Goal: Task Accomplishment & Management: Use online tool/utility

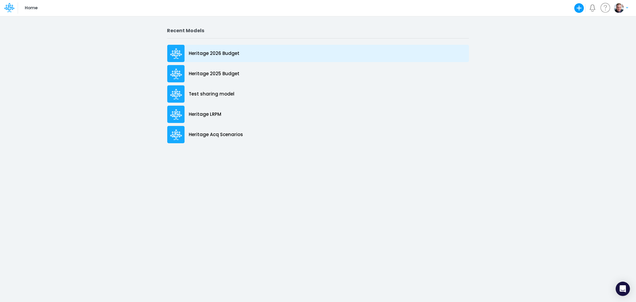
click at [213, 51] on p "Heritage 2026 Budget" at bounding box center [214, 53] width 51 height 7
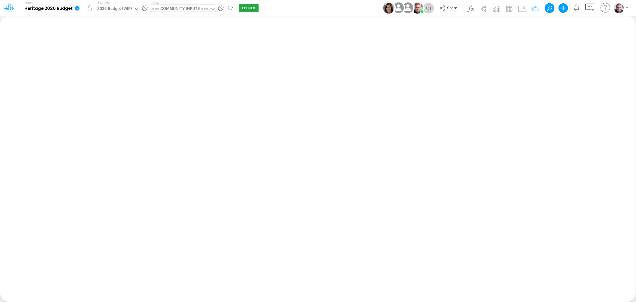
click at [165, 10] on div "=== COMMUNITY INPUTS ===" at bounding box center [180, 9] width 56 height 7
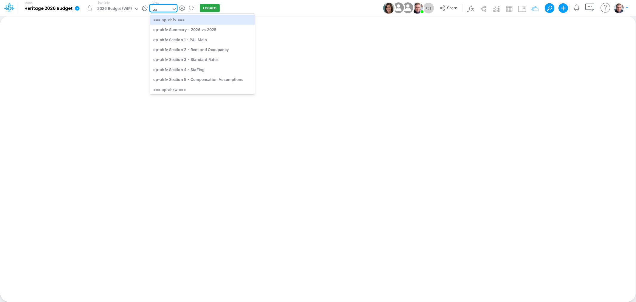
type input "opt"
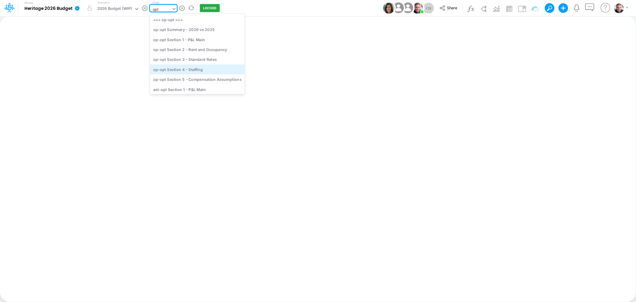
click at [194, 68] on div "op-opt Section 4 - Staffing" at bounding box center [197, 69] width 95 height 10
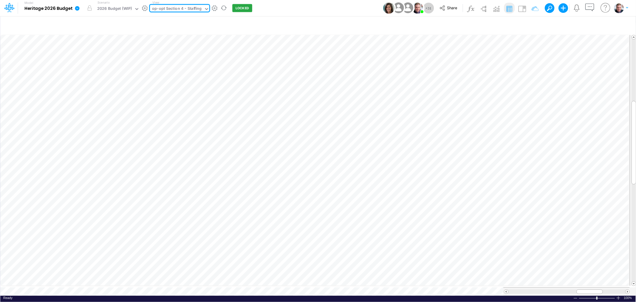
click at [188, 7] on div "op-opt Section 4 - Staffing" at bounding box center [176, 9] width 49 height 7
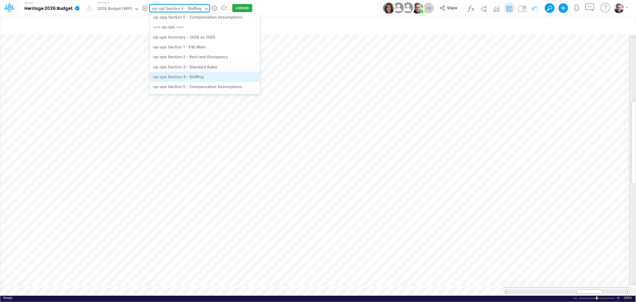
click at [198, 72] on div "op-ops Section 4 - Staffing" at bounding box center [205, 77] width 110 height 10
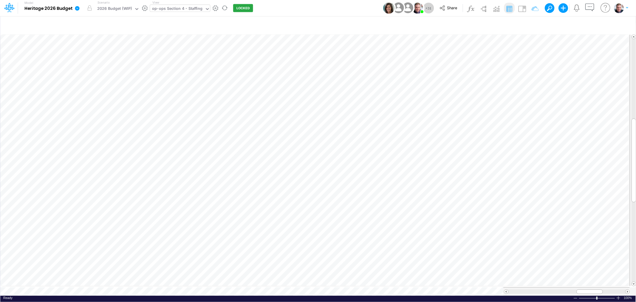
click at [165, 11] on div "op-ops Section 4 - Staffing" at bounding box center [177, 9] width 50 height 7
click at [200, 10] on div "op-ops Section 4 - Staffing" at bounding box center [177, 9] width 50 height 7
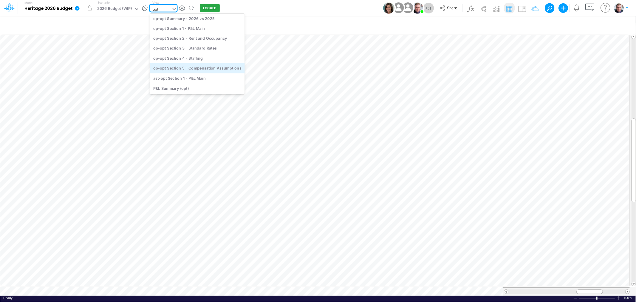
scroll to position [0, 0]
type input "opt"
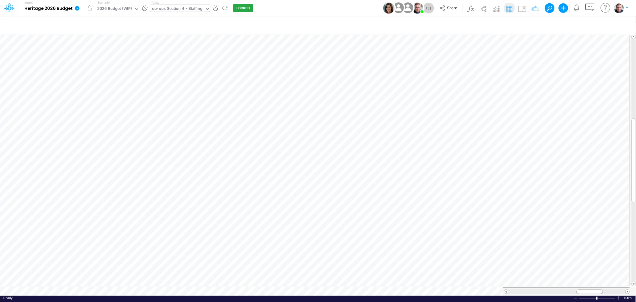
click at [193, 7] on div "op-ops Section 4 - Staffing" at bounding box center [177, 9] width 50 height 7
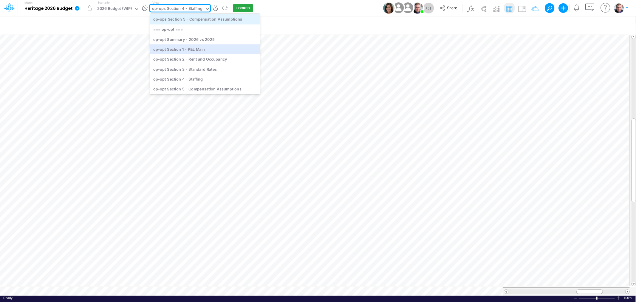
scroll to position [1297, 0]
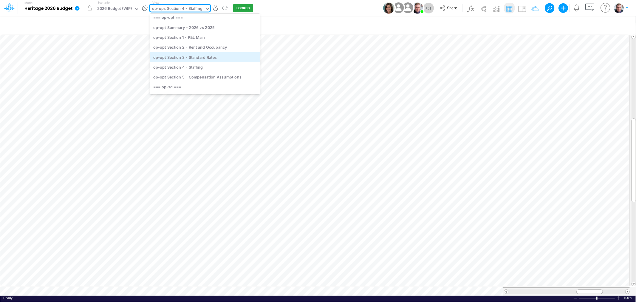
click at [201, 55] on div "op-opt Section 3 - Standard Rates" at bounding box center [205, 57] width 110 height 10
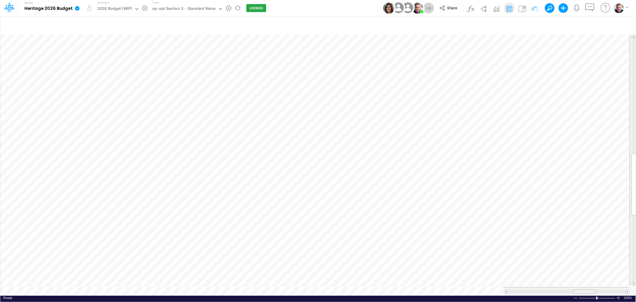
drag, startPoint x: 571, startPoint y: 287, endPoint x: 580, endPoint y: 288, distance: 9.0
click at [580, 289] on div at bounding box center [583, 291] width 23 height 4
click at [576, 296] on div at bounding box center [575, 298] width 5 height 4
click at [196, 284] on span "Close" at bounding box center [203, 284] width 16 height 5
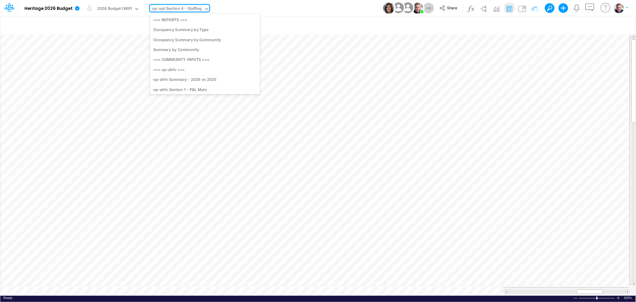
click at [184, 6] on div "op-opt Section 4 - Staffing" at bounding box center [176, 9] width 49 height 7
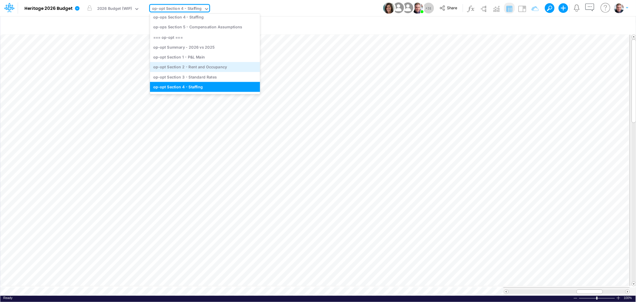
click at [194, 66] on div "op-opt Section 2 - Rent and Occupancy" at bounding box center [205, 67] width 110 height 10
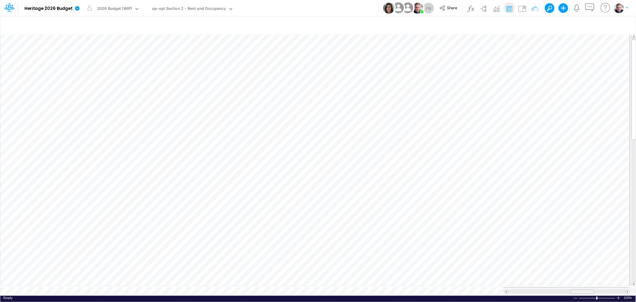
drag, startPoint x: 571, startPoint y: 290, endPoint x: 578, endPoint y: 290, distance: 7.5
click at [578, 290] on div at bounding box center [581, 291] width 25 height 4
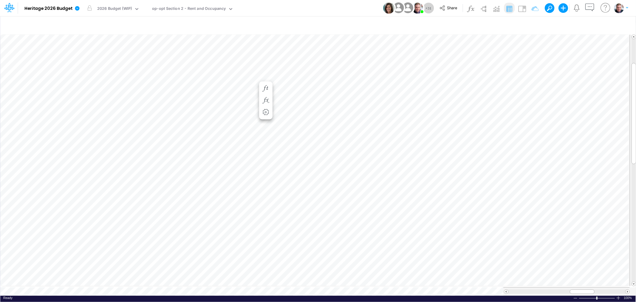
scroll to position [0, 0]
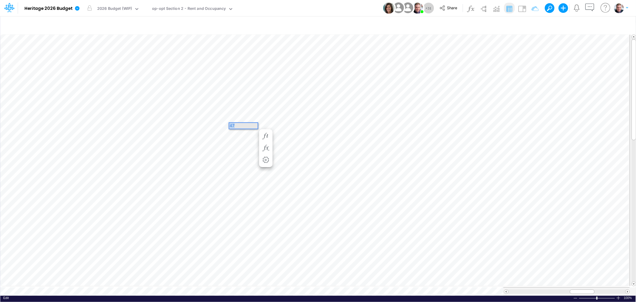
click at [195, 124] on div "Paste Cut Copy AutoFill 47" at bounding box center [317, 164] width 635 height 262
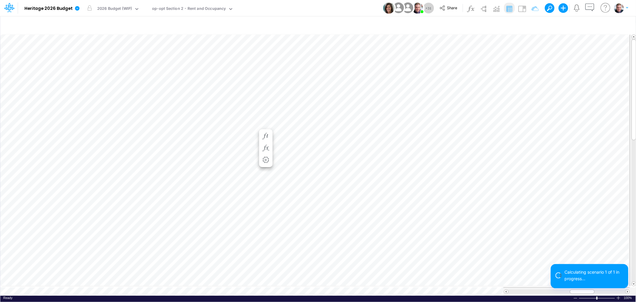
scroll to position [0, 0]
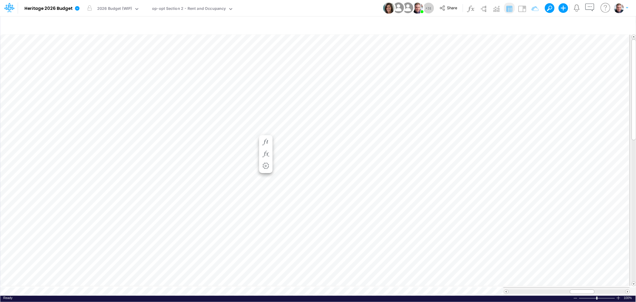
scroll to position [0, 0]
click at [222, 124] on div "Paste Cut Copy AutoFill 49" at bounding box center [317, 164] width 635 height 262
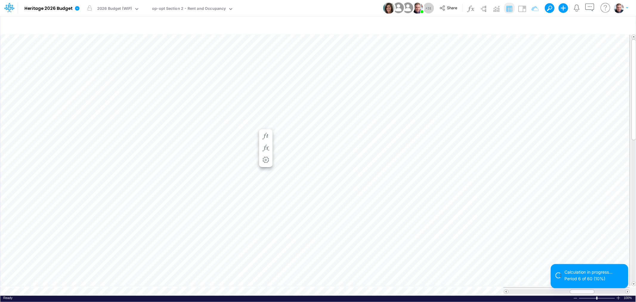
scroll to position [0, 0]
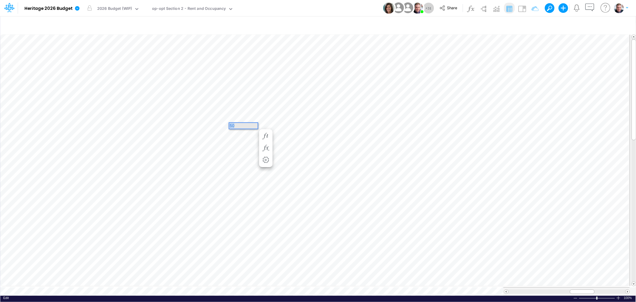
click at [223, 125] on div "Paste Cut Copy AutoFill 50" at bounding box center [317, 164] width 635 height 262
click at [227, 101] on div "Paste Cut Copy AutoFill 52" at bounding box center [317, 164] width 635 height 262
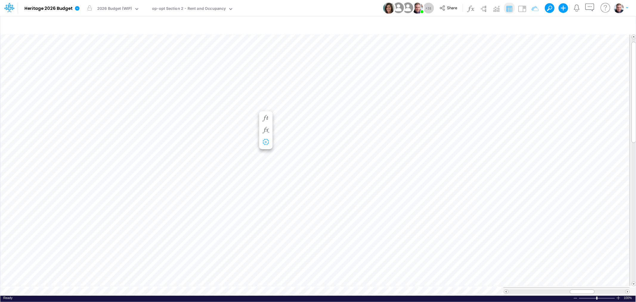
scroll to position [0, 0]
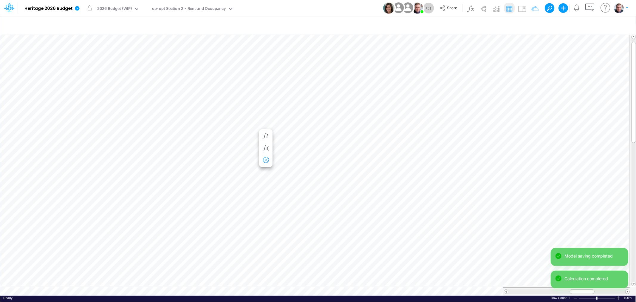
scroll to position [0, 0]
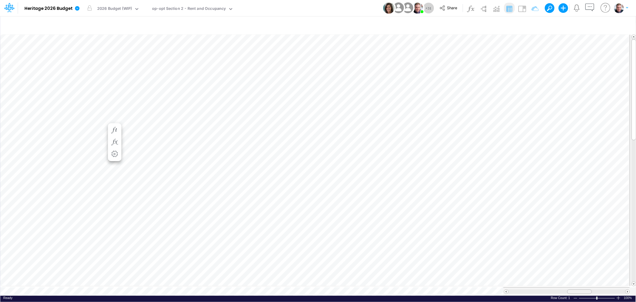
drag, startPoint x: 577, startPoint y: 288, endPoint x: 574, endPoint y: 286, distance: 3.4
click at [574, 289] on div at bounding box center [579, 291] width 25 height 4
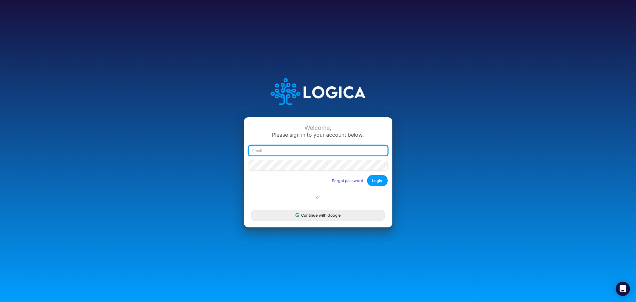
click at [285, 148] on input "email" at bounding box center [318, 150] width 139 height 10
type input "james.rau@heritage-communities.com"
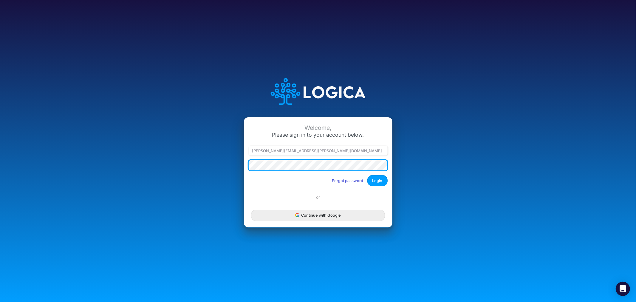
click at [367, 175] on button "Login" at bounding box center [377, 180] width 20 height 11
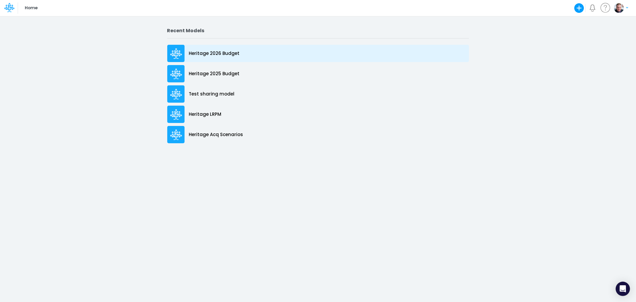
click at [201, 53] on p "Heritage 2026 Budget" at bounding box center [214, 53] width 51 height 7
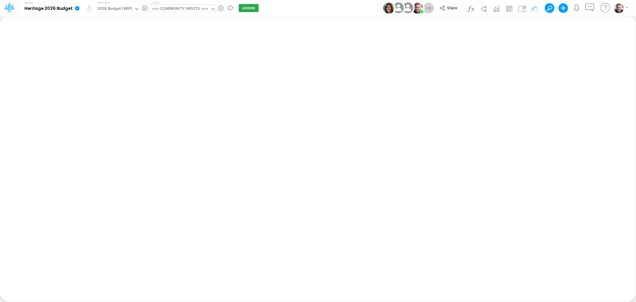
click at [179, 9] on div "=== COMMUNITY INPUTS ===" at bounding box center [180, 9] width 56 height 7
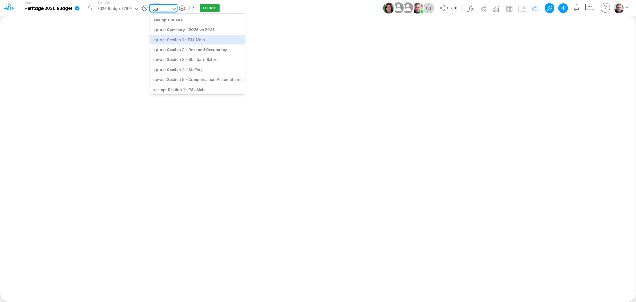
type input "opt"
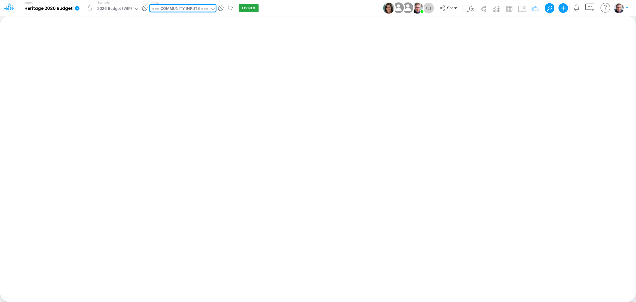
click at [192, 10] on div "=== COMMUNITY INPUTS ===" at bounding box center [180, 9] width 56 height 7
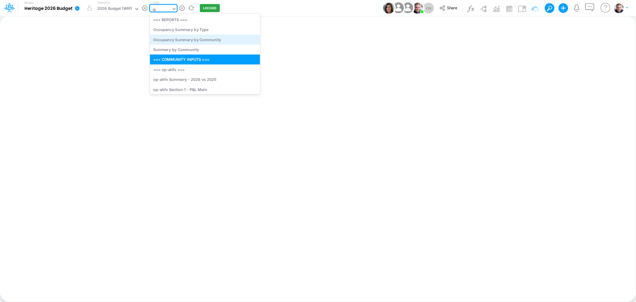
type input "opt"
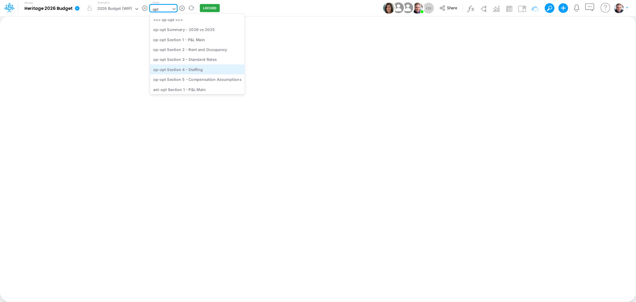
click at [198, 68] on div "op-opt Section 4 - Staffing" at bounding box center [197, 69] width 95 height 10
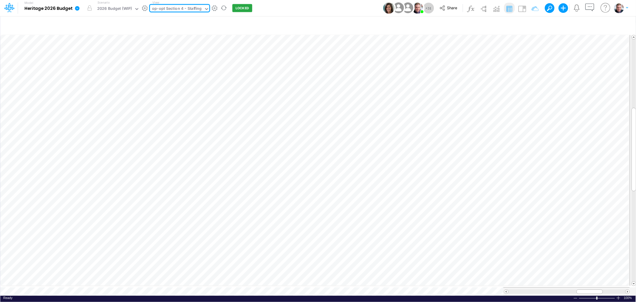
click at [167, 8] on div "op-opt Section 4 - Staffing" at bounding box center [176, 9] width 49 height 7
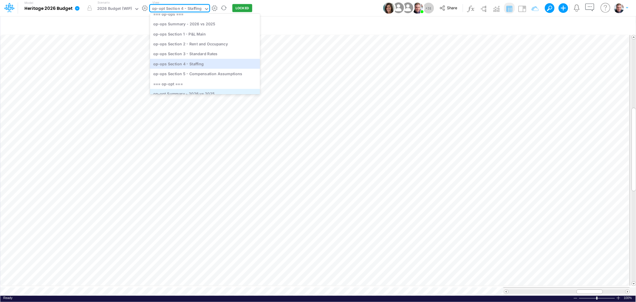
scroll to position [1208, 0]
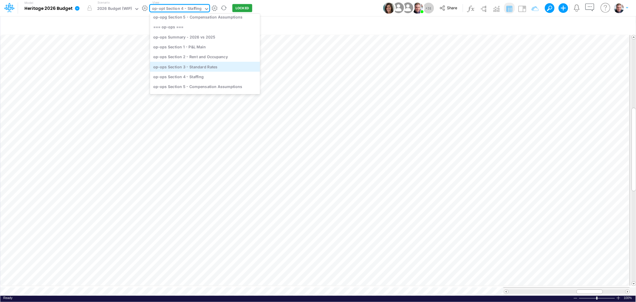
click at [204, 63] on div "op-ops Section 3 - Standard Rates" at bounding box center [205, 67] width 110 height 10
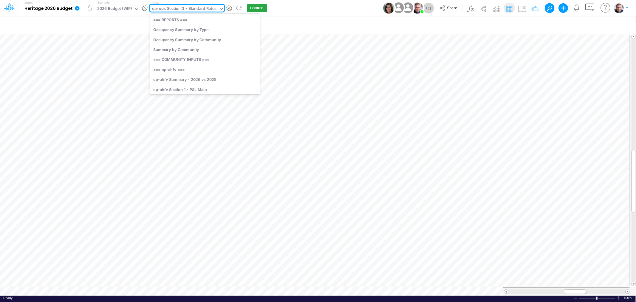
click at [209, 10] on div "op-ops Section 3 - Standard Rates" at bounding box center [184, 9] width 64 height 7
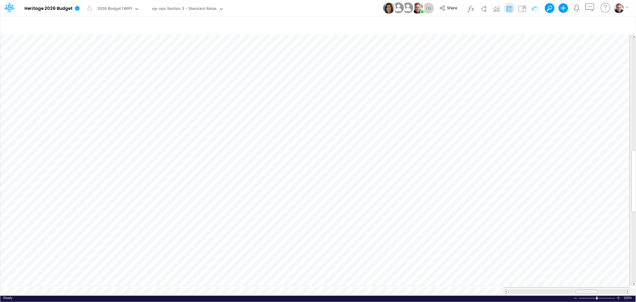
drag, startPoint x: 576, startPoint y: 287, endPoint x: 588, endPoint y: 287, distance: 11.6
click at [588, 289] on span at bounding box center [587, 291] width 4 height 4
drag, startPoint x: 589, startPoint y: 287, endPoint x: 583, endPoint y: 288, distance: 6.3
click at [583, 289] on div at bounding box center [580, 291] width 23 height 4
click at [212, 9] on div "op-ops Section 3 - Standard Rates" at bounding box center [184, 9] width 64 height 7
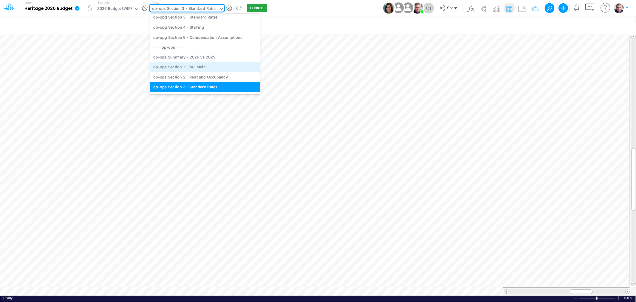
scroll to position [1219, 0]
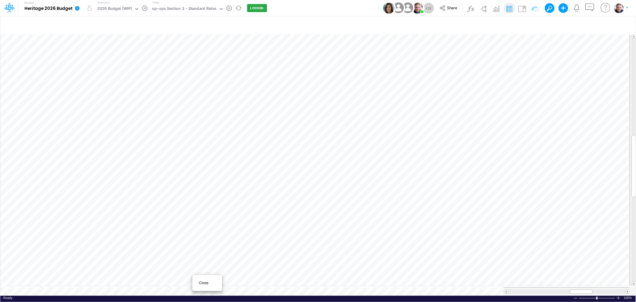
click at [207, 282] on span "Close" at bounding box center [207, 282] width 16 height 5
click at [170, 7] on div "op-opt Section 4 - Staffing" at bounding box center [176, 9] width 49 height 7
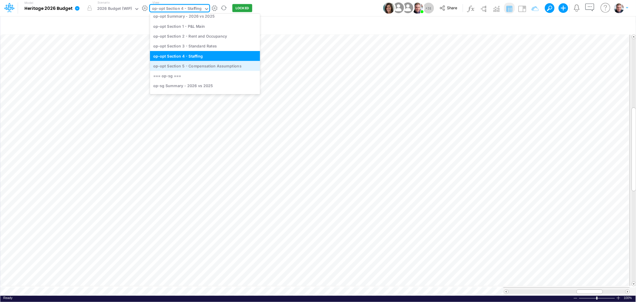
scroll to position [1308, 0]
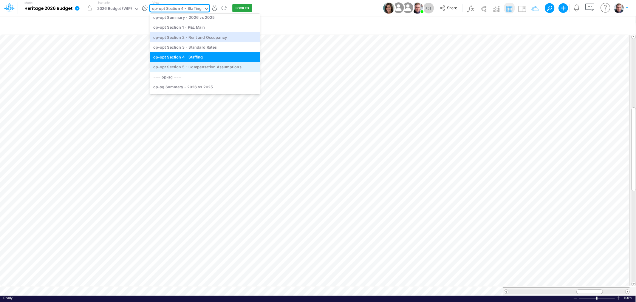
click at [199, 38] on div "op-opt Section 2 - Rent and Occupancy" at bounding box center [205, 37] width 110 height 10
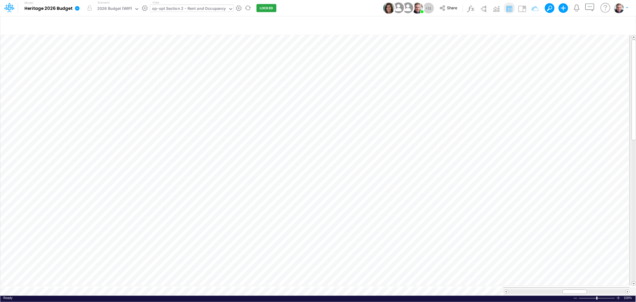
click at [189, 10] on div "op-opt Section 2 - Rent and Occupancy" at bounding box center [189, 9] width 74 height 7
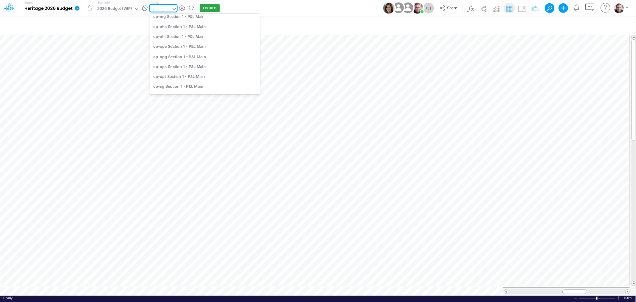
scroll to position [46, 0]
type input "labo"
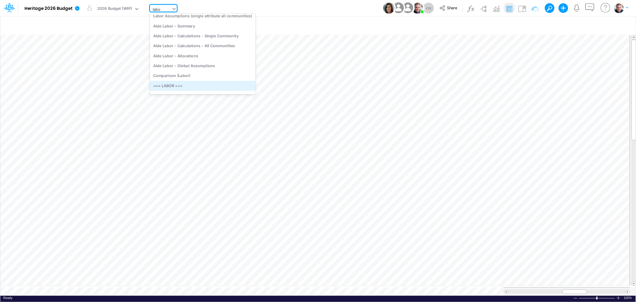
scroll to position [0, 0]
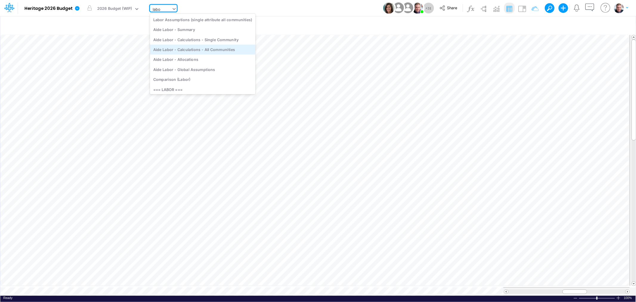
click at [211, 48] on div "Aide Labor - Calculations - All Communities" at bounding box center [202, 49] width 105 height 10
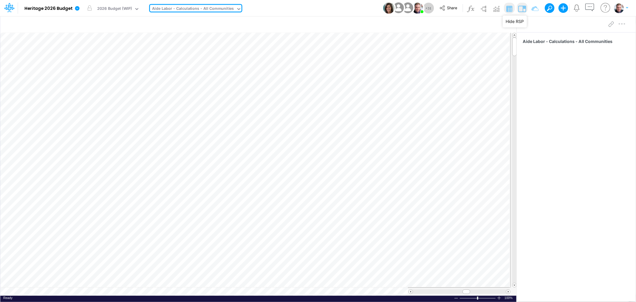
click at [519, 6] on img at bounding box center [522, 9] width 10 height 10
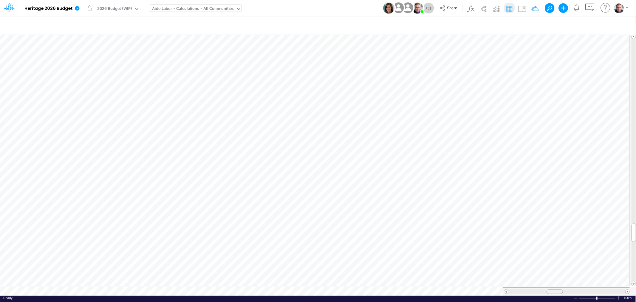
drag, startPoint x: 575, startPoint y: 288, endPoint x: 555, endPoint y: 289, distance: 20.3
click at [555, 289] on span at bounding box center [554, 291] width 4 height 4
click at [225, 10] on div "Aide Labor - Calculations - All Communities" at bounding box center [193, 9] width 82 height 7
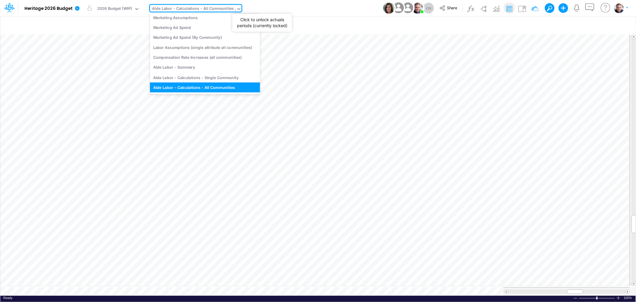
scroll to position [357, 0]
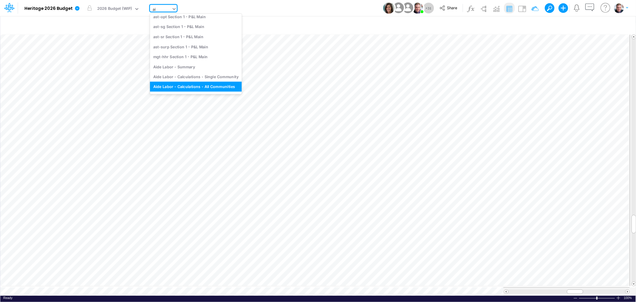
type input "aid"
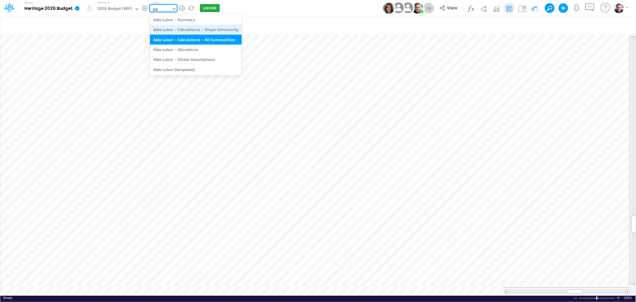
click at [221, 30] on div "Aide Labor - Calculations - Single Community" at bounding box center [196, 30] width 92 height 10
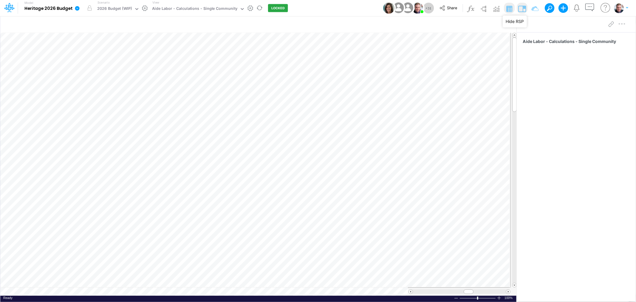
click at [522, 7] on img at bounding box center [522, 9] width 10 height 10
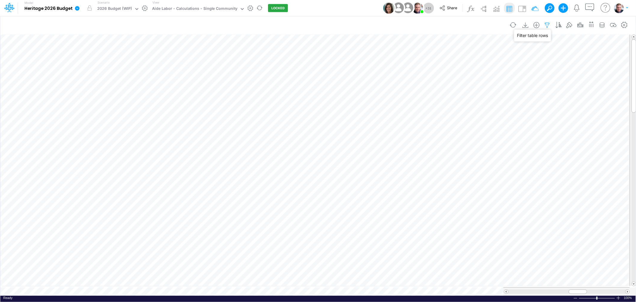
click at [547, 24] on icon "button" at bounding box center [547, 25] width 9 height 6
select select "tableSearchOR"
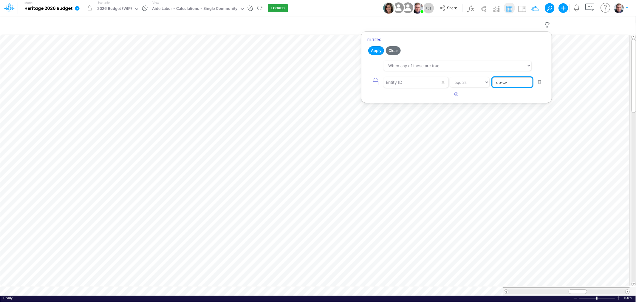
drag, startPoint x: 518, startPoint y: 84, endPoint x: 502, endPoint y: 84, distance: 15.2
click at [502, 84] on input "op-cv" at bounding box center [512, 82] width 40 height 10
type input "op-opt"
click at [376, 49] on button "Apply" at bounding box center [376, 50] width 16 height 9
drag, startPoint x: 579, startPoint y: 290, endPoint x: 604, endPoint y: 289, distance: 25.3
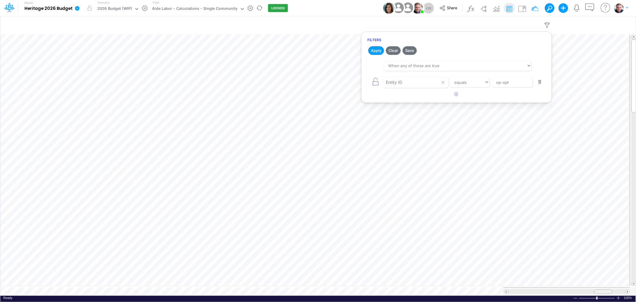
click at [604, 289] on span at bounding box center [603, 291] width 4 height 4
drag, startPoint x: 600, startPoint y: 287, endPoint x: 580, endPoint y: 288, distance: 20.0
click at [580, 289] on span at bounding box center [582, 291] width 4 height 4
click at [362, 175] on div "Paste Cut Copy AutoFill 5" at bounding box center [317, 164] width 635 height 262
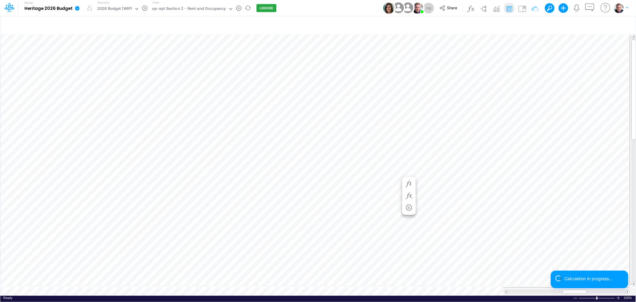
scroll to position [0, 0]
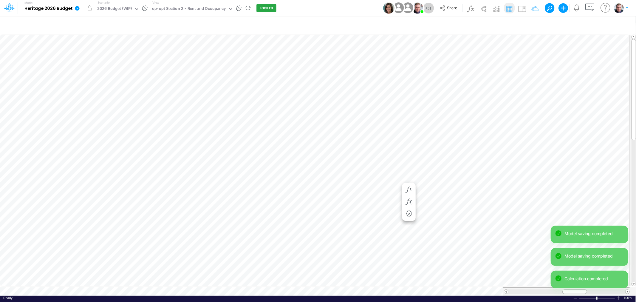
scroll to position [0, 0]
click at [370, 127] on div "Paste Cut Copy AutoFill 44" at bounding box center [317, 164] width 635 height 262
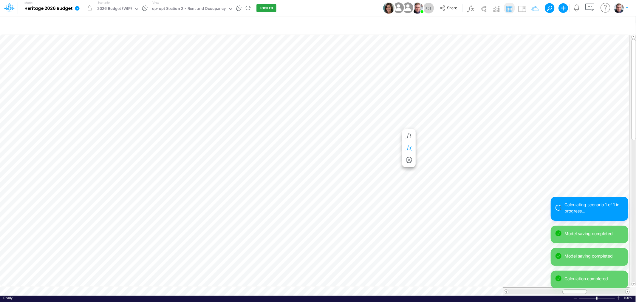
scroll to position [0, 0]
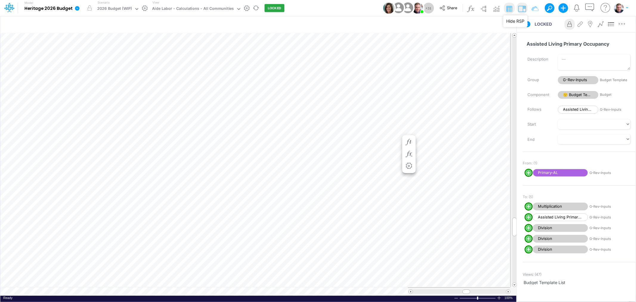
click at [519, 9] on img at bounding box center [522, 9] width 10 height 10
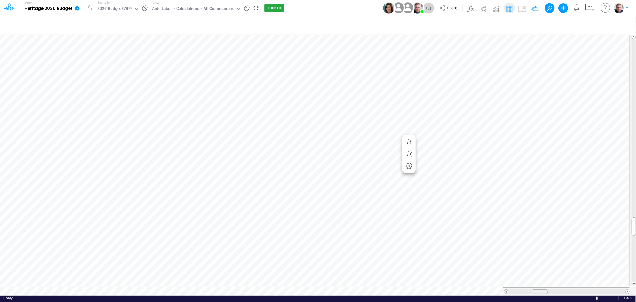
drag, startPoint x: 572, startPoint y: 288, endPoint x: 321, endPoint y: 299, distance: 251.1
click at [531, 295] on div "Paste Cut Copy AutoFill Ready 100% Sum: null Max: null Min: null Numerical Coun…" at bounding box center [317, 164] width 635 height 262
click at [191, 10] on div "op-opt Section 2 - Rent and Occupancy" at bounding box center [189, 9] width 74 height 7
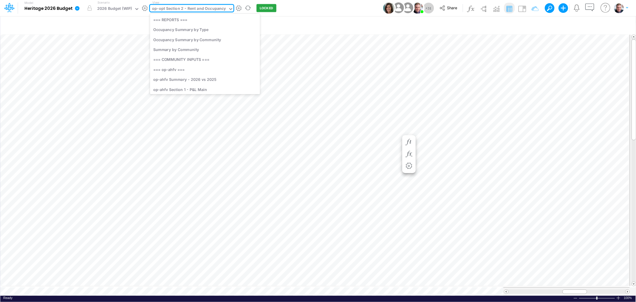
scroll to position [1252, 0]
drag, startPoint x: 571, startPoint y: 288, endPoint x: 576, endPoint y: 289, distance: 5.3
click at [576, 289] on div at bounding box center [579, 291] width 25 height 4
click at [195, 11] on div "op-opt Section 2 - Rent and Occupancy" at bounding box center [189, 9] width 74 height 7
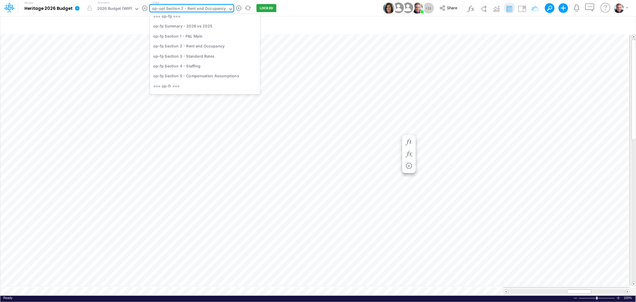
scroll to position [430, 0]
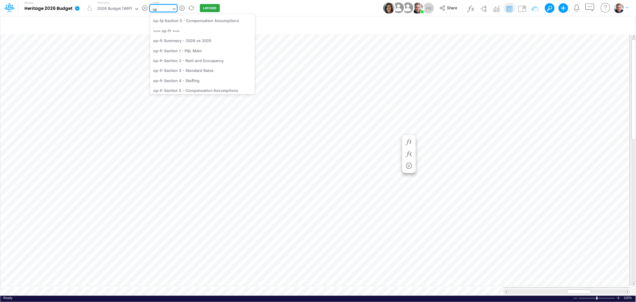
type input "opt"
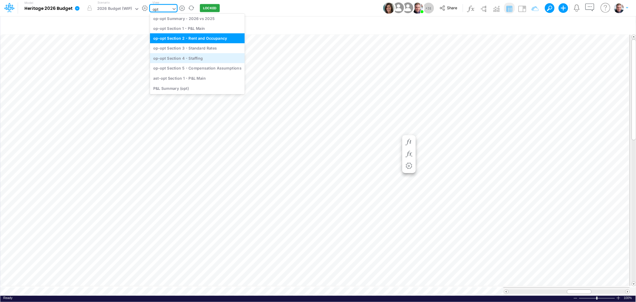
click at [189, 56] on div "op-opt Section 4 - Staffing" at bounding box center [197, 58] width 95 height 10
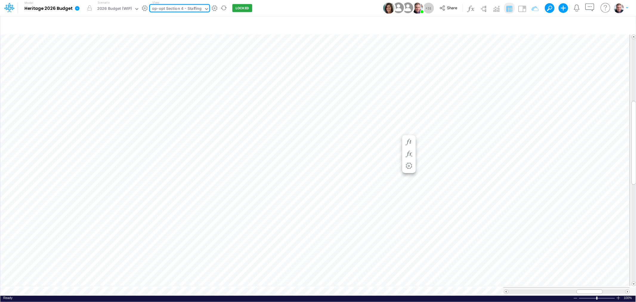
click at [192, 10] on div "op-opt Section 4 - Staffing" at bounding box center [176, 9] width 49 height 7
click at [169, 10] on div "op-opt Section 4 - Staffing" at bounding box center [176, 9] width 49 height 7
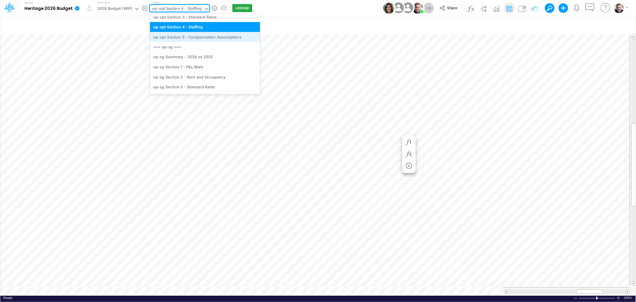
scroll to position [1308, 0]
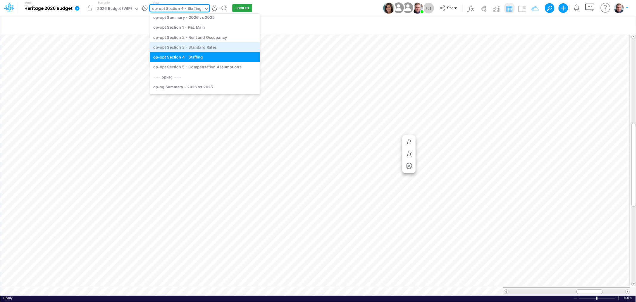
click at [190, 46] on div "op-opt Section 3 - Standard Rates" at bounding box center [205, 47] width 110 height 10
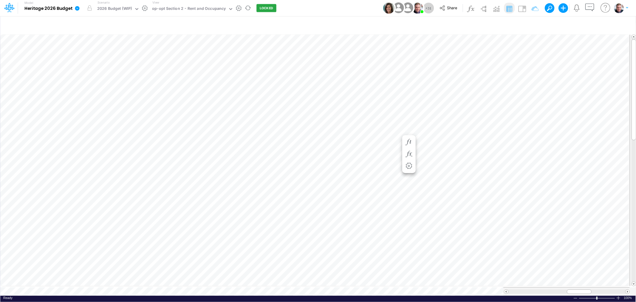
scroll to position [0, 0]
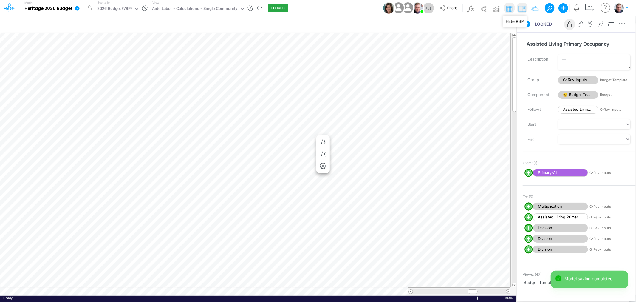
click at [522, 7] on img at bounding box center [522, 9] width 10 height 10
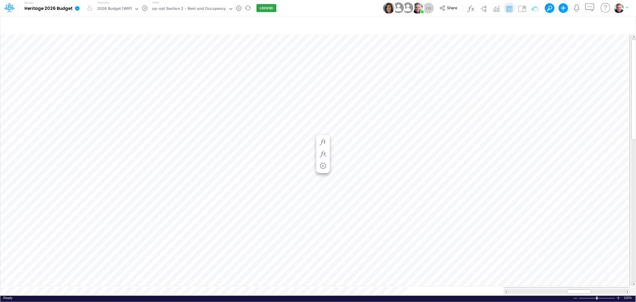
scroll to position [0, 0]
